Goal: Entertainment & Leisure: Consume media (video, audio)

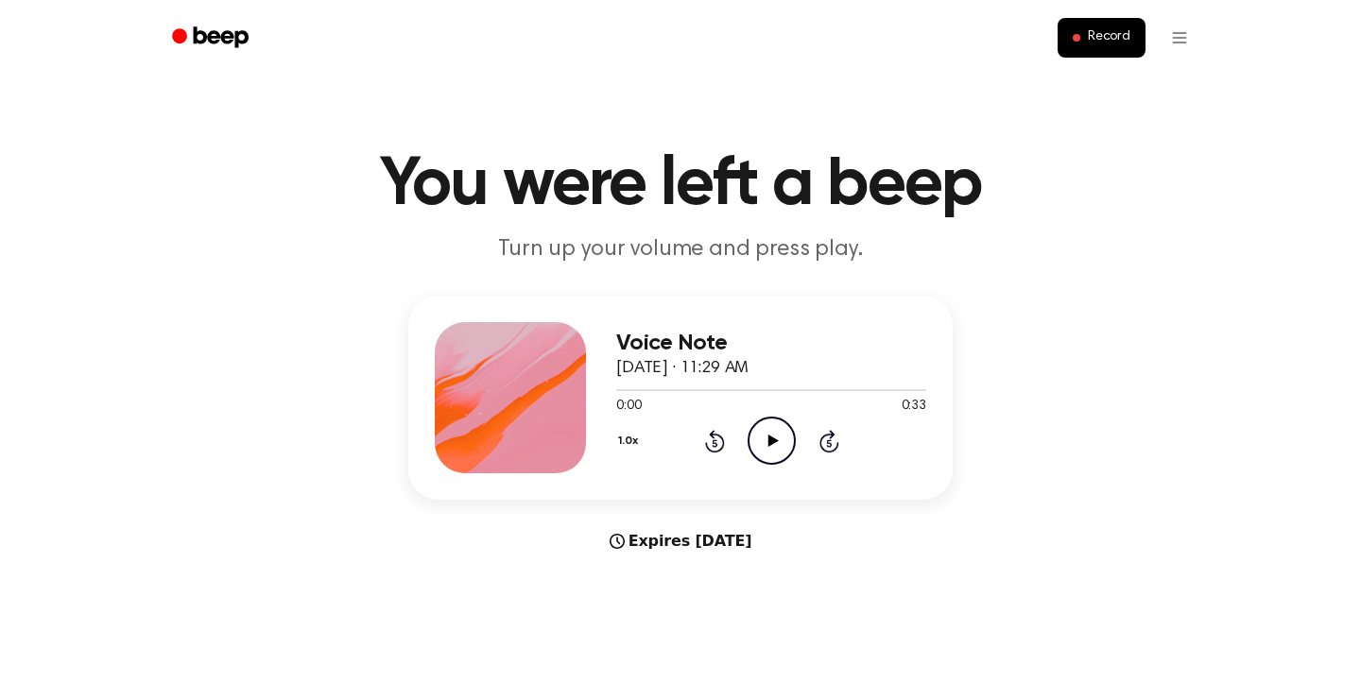
click at [778, 477] on div "Voice Note [DATE] · 11:29 AM 0:00 0:33 Your browser does not support the [objec…" at bounding box center [680, 398] width 544 height 204
click at [778, 457] on icon "Play Audio" at bounding box center [771, 441] width 48 height 48
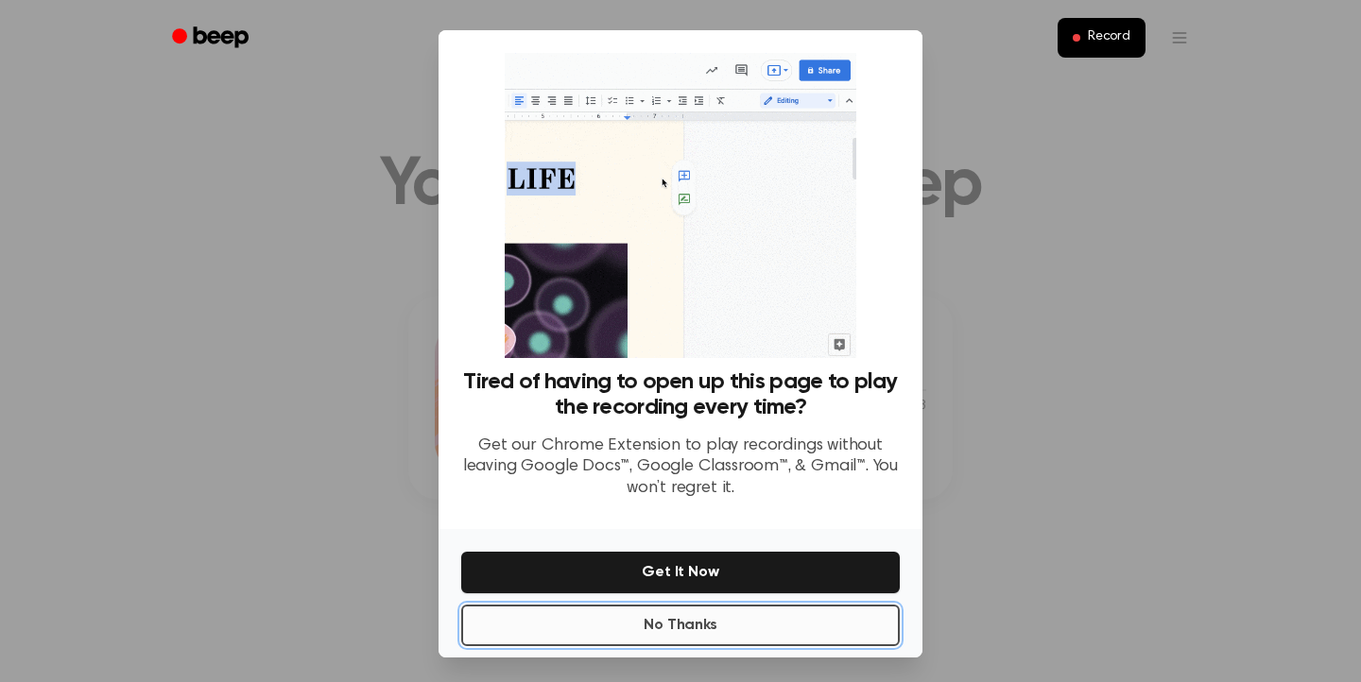
click at [787, 627] on button "No Thanks" at bounding box center [680, 626] width 438 height 42
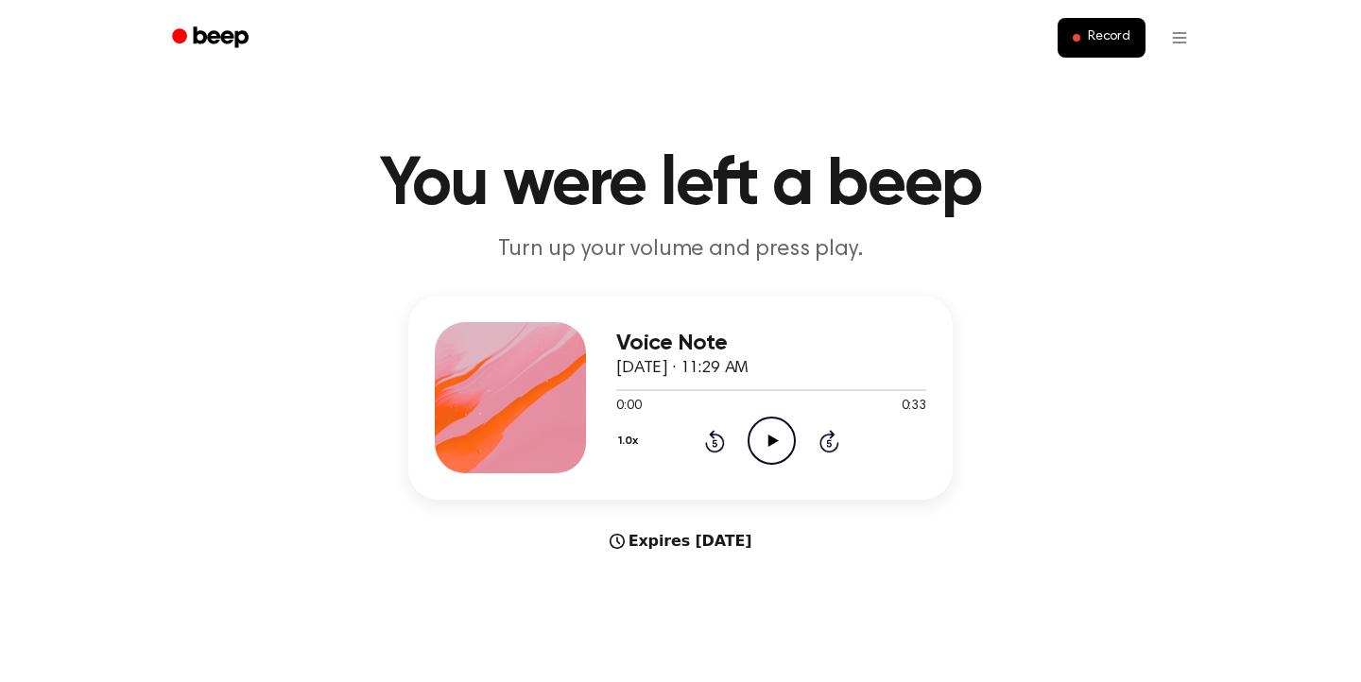
click at [775, 440] on icon at bounding box center [772, 441] width 10 height 12
click at [771, 430] on icon "Play Audio" at bounding box center [771, 441] width 48 height 48
